Goal: Transaction & Acquisition: Purchase product/service

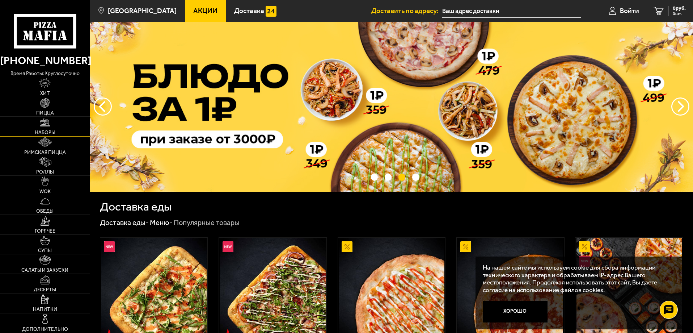
click at [51, 129] on link "Наборы" at bounding box center [45, 126] width 90 height 19
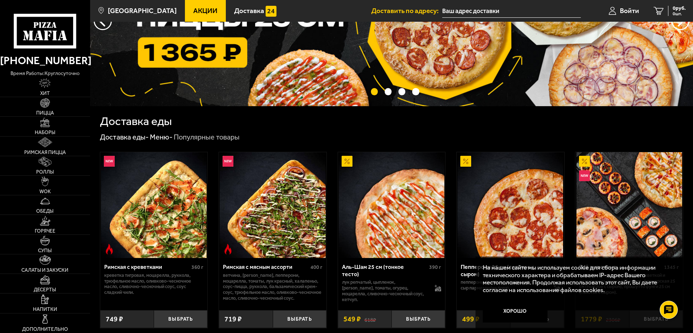
scroll to position [109, 0]
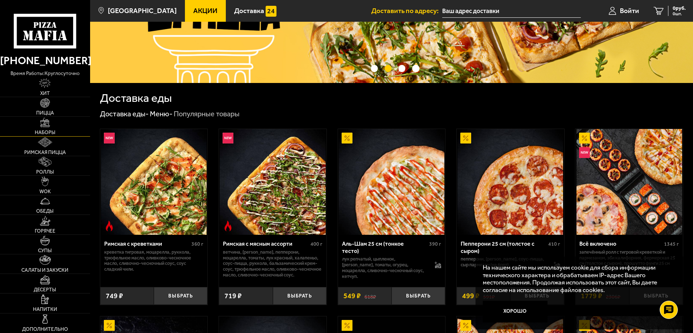
click at [41, 127] on img at bounding box center [45, 123] width 10 height 10
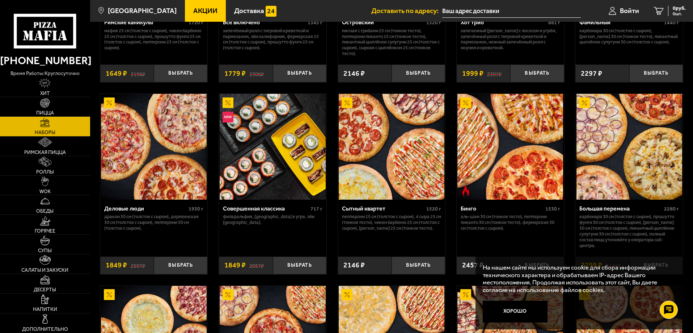
scroll to position [724, 0]
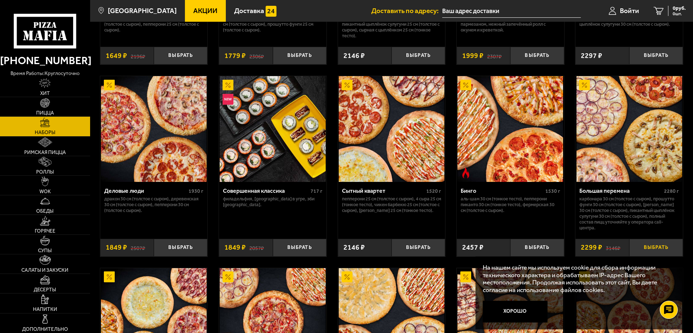
click at [664, 249] on button "Выбрать" at bounding box center [657, 248] width 54 height 18
click at [653, 14] on icon "1" at bounding box center [650, 11] width 10 height 8
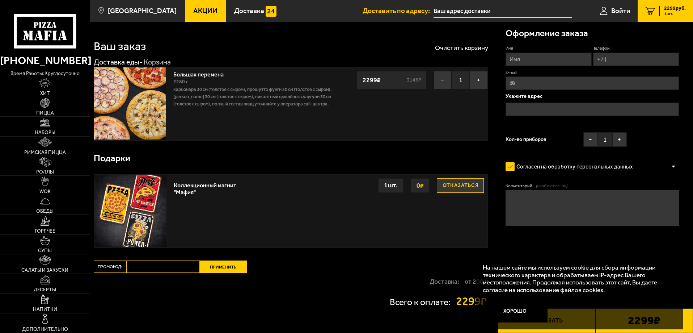
click at [199, 8] on span "Акции" at bounding box center [205, 10] width 24 height 7
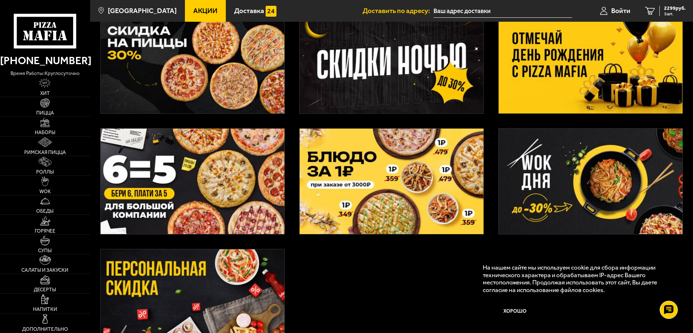
scroll to position [217, 0]
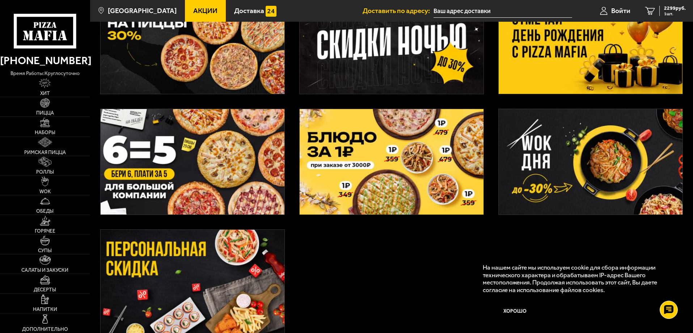
click at [199, 123] on img at bounding box center [193, 161] width 184 height 105
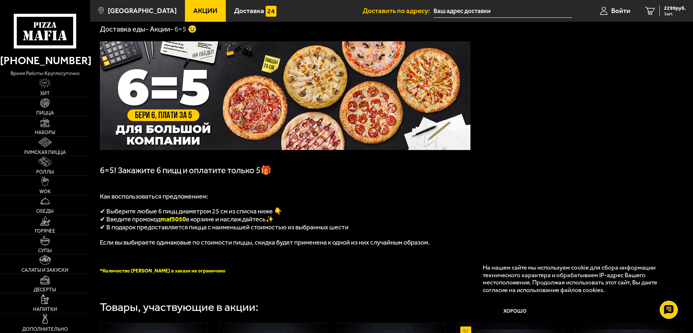
scroll to position [72, 0]
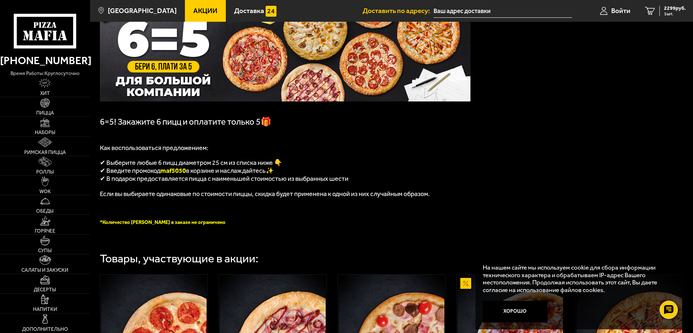
click at [180, 174] on span "maf5050" at bounding box center [173, 171] width 26 height 8
copy span "maf5050"
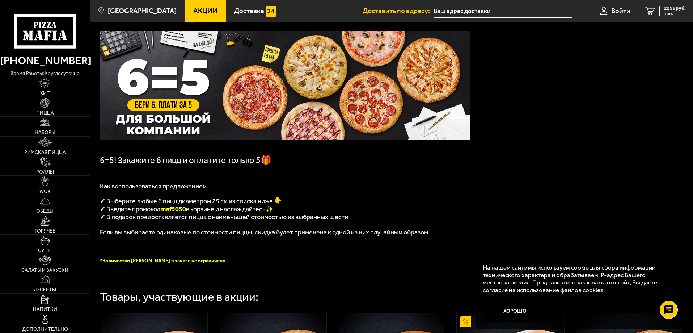
scroll to position [0, 0]
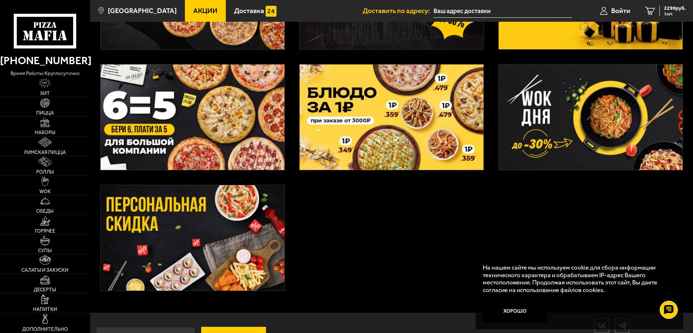
scroll to position [273, 0]
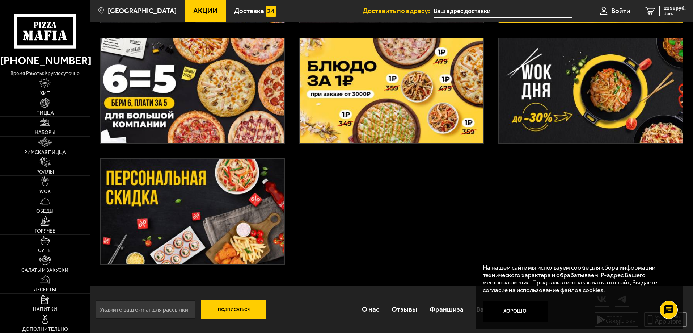
click at [192, 218] on img at bounding box center [193, 211] width 184 height 105
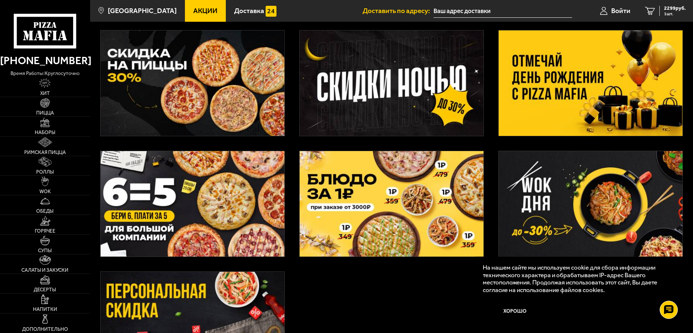
scroll to position [56, 0]
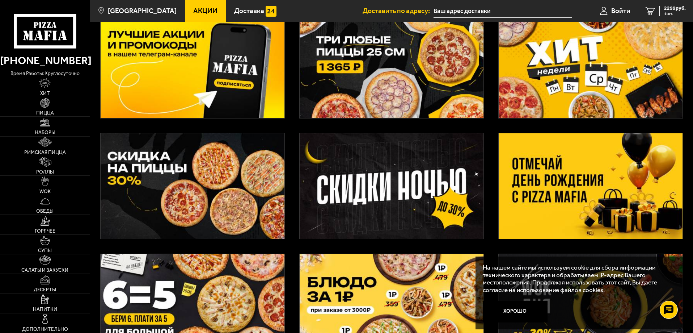
click at [589, 205] on img at bounding box center [591, 185] width 184 height 105
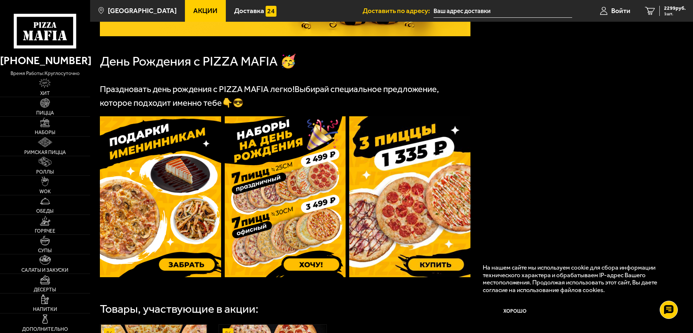
scroll to position [145, 0]
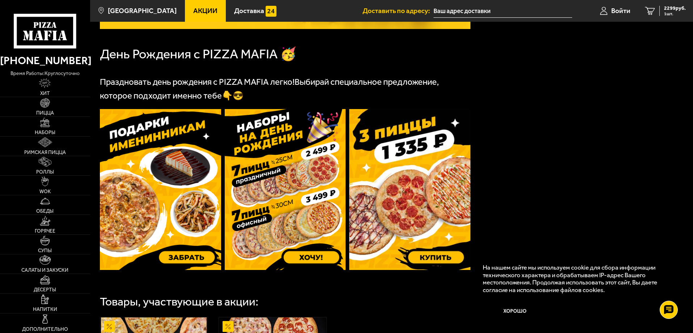
click at [191, 258] on img at bounding box center [160, 189] width 121 height 161
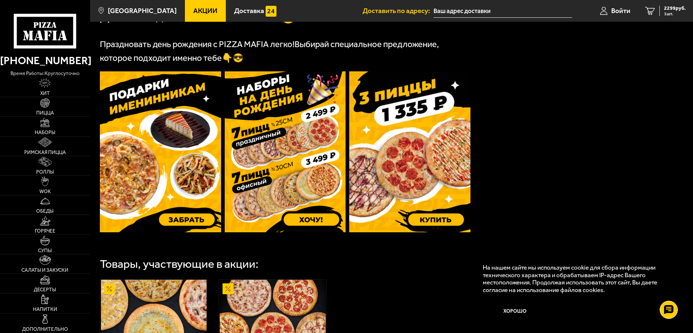
scroll to position [0, 0]
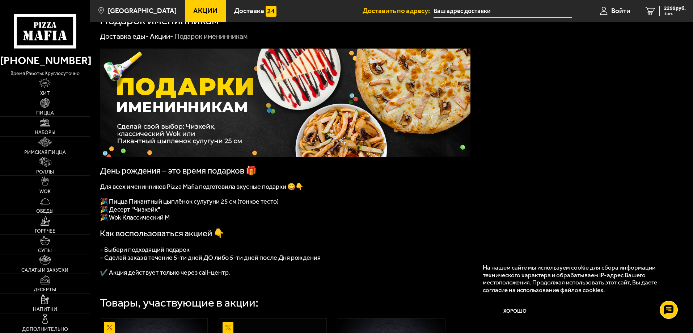
scroll to position [5, 0]
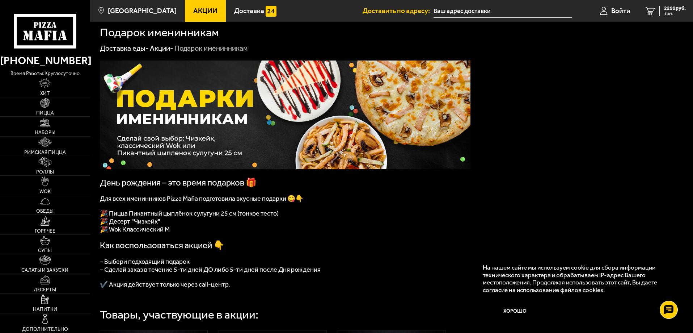
click at [185, 14] on link "Акции" at bounding box center [205, 11] width 41 height 22
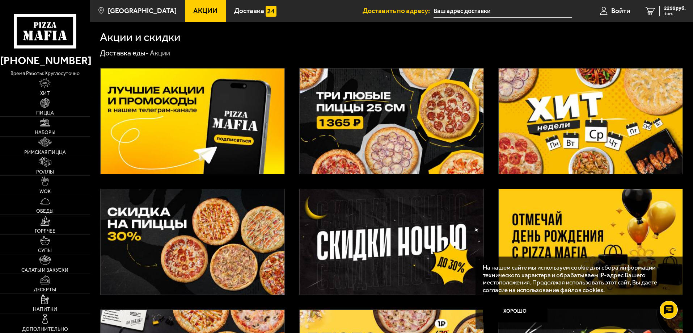
click at [401, 111] on img at bounding box center [392, 120] width 184 height 105
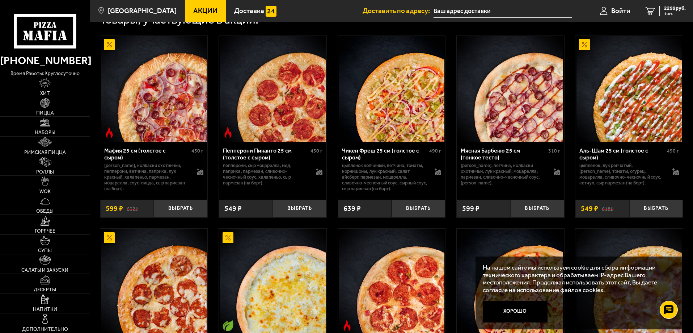
scroll to position [253, 0]
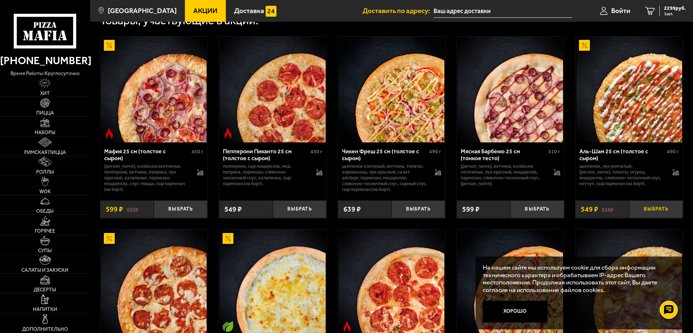
drag, startPoint x: 581, startPoint y: 100, endPoint x: 656, endPoint y: 216, distance: 137.7
click at [656, 216] on button "Выбрать" at bounding box center [657, 209] width 54 height 18
click at [672, 212] on button "+" at bounding box center [674, 209] width 18 height 18
click at [651, 7] on icon "4" at bounding box center [650, 11] width 10 height 8
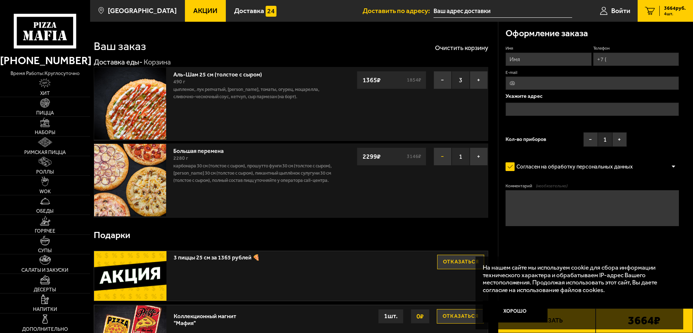
click at [441, 155] on button "−" at bounding box center [443, 156] width 18 height 18
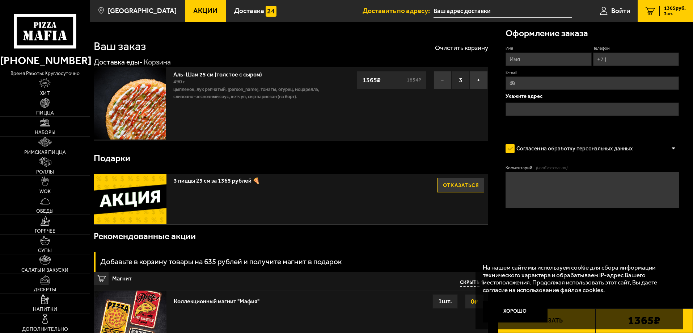
click at [310, 161] on div "Подарки" at bounding box center [291, 159] width 395 height 24
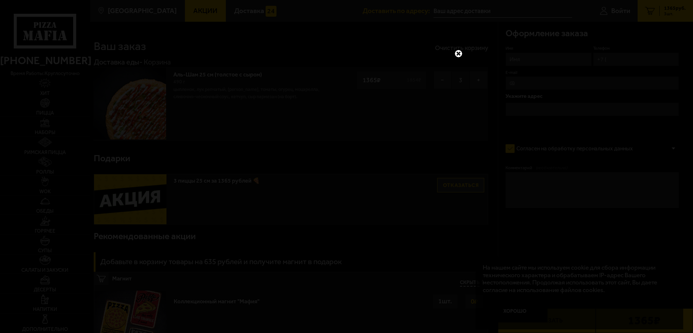
click at [462, 54] on link at bounding box center [458, 53] width 9 height 9
